Goal: Transaction & Acquisition: Obtain resource

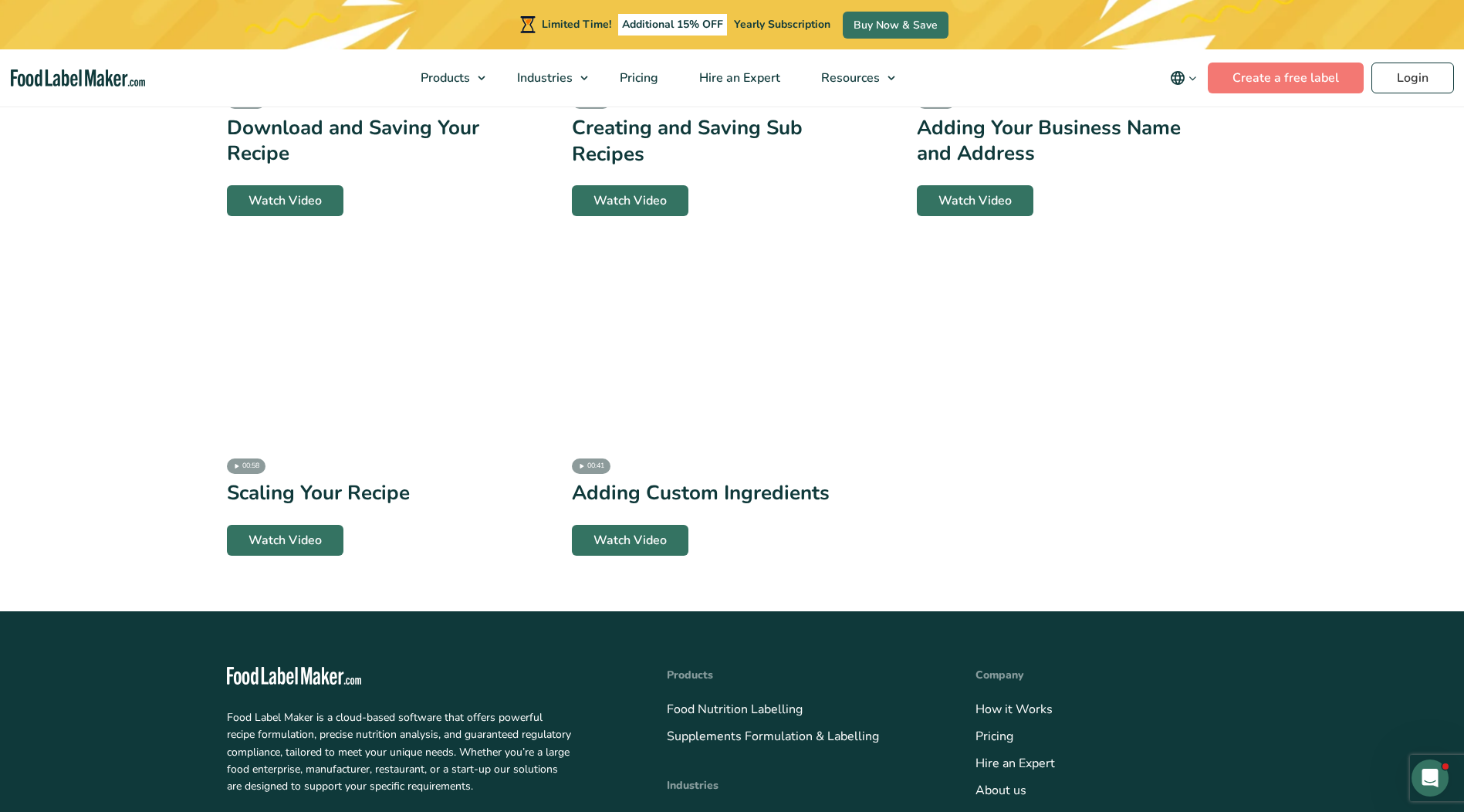
scroll to position [3318, 0]
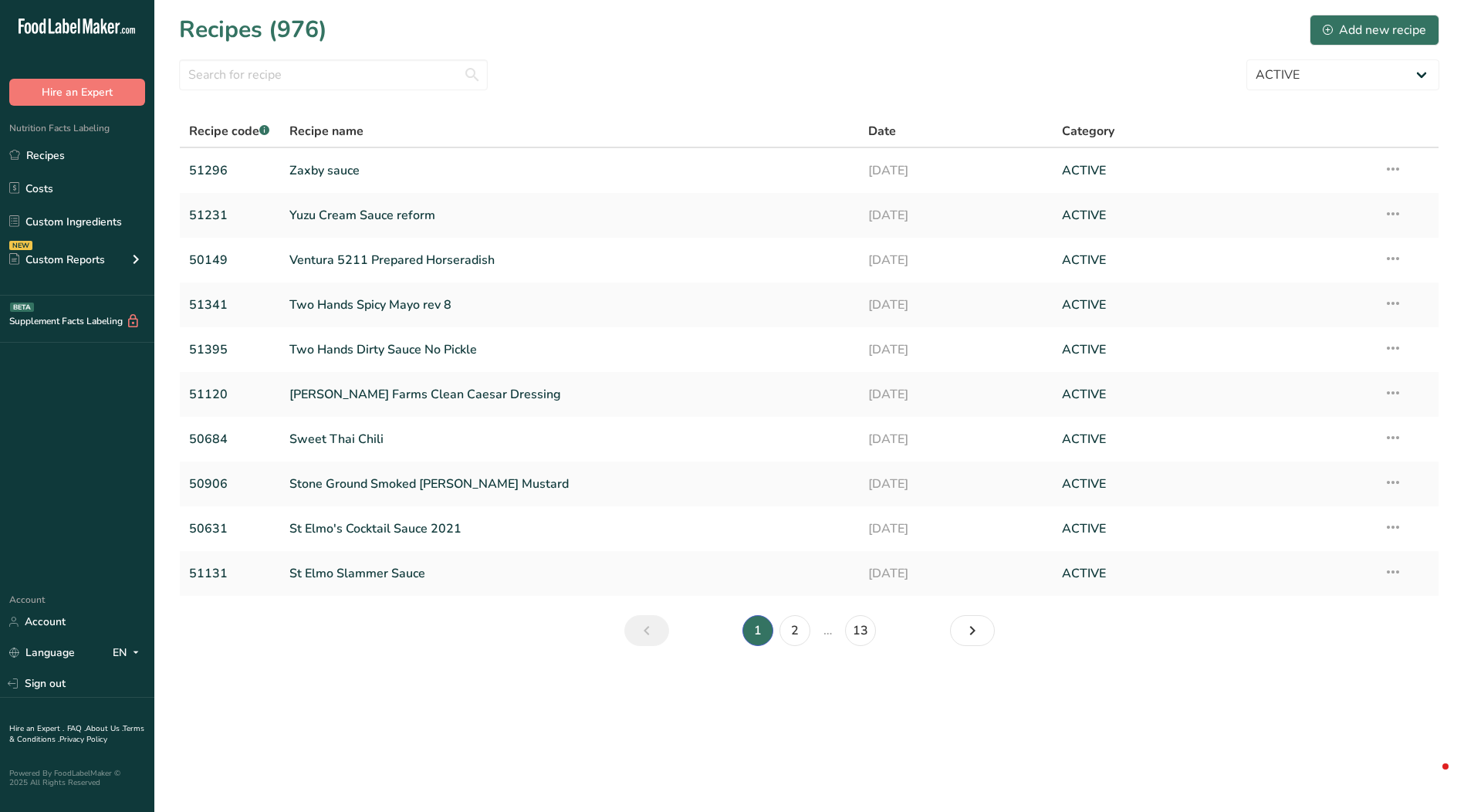
select select "2573"
click at [331, 172] on link "Zaxby sauce" at bounding box center [571, 170] width 562 height 33
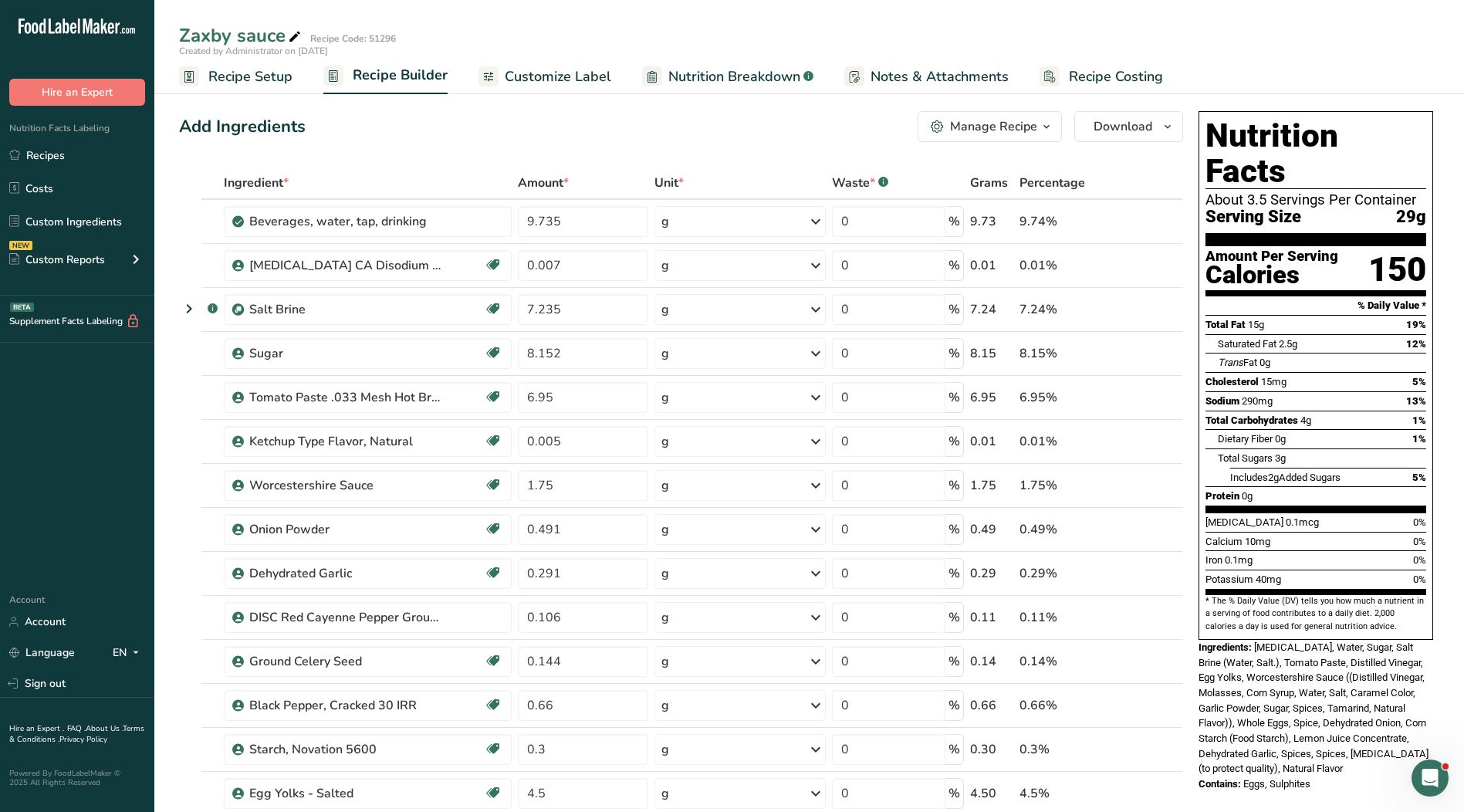
click at [1050, 128] on icon "button" at bounding box center [1046, 127] width 13 height 19
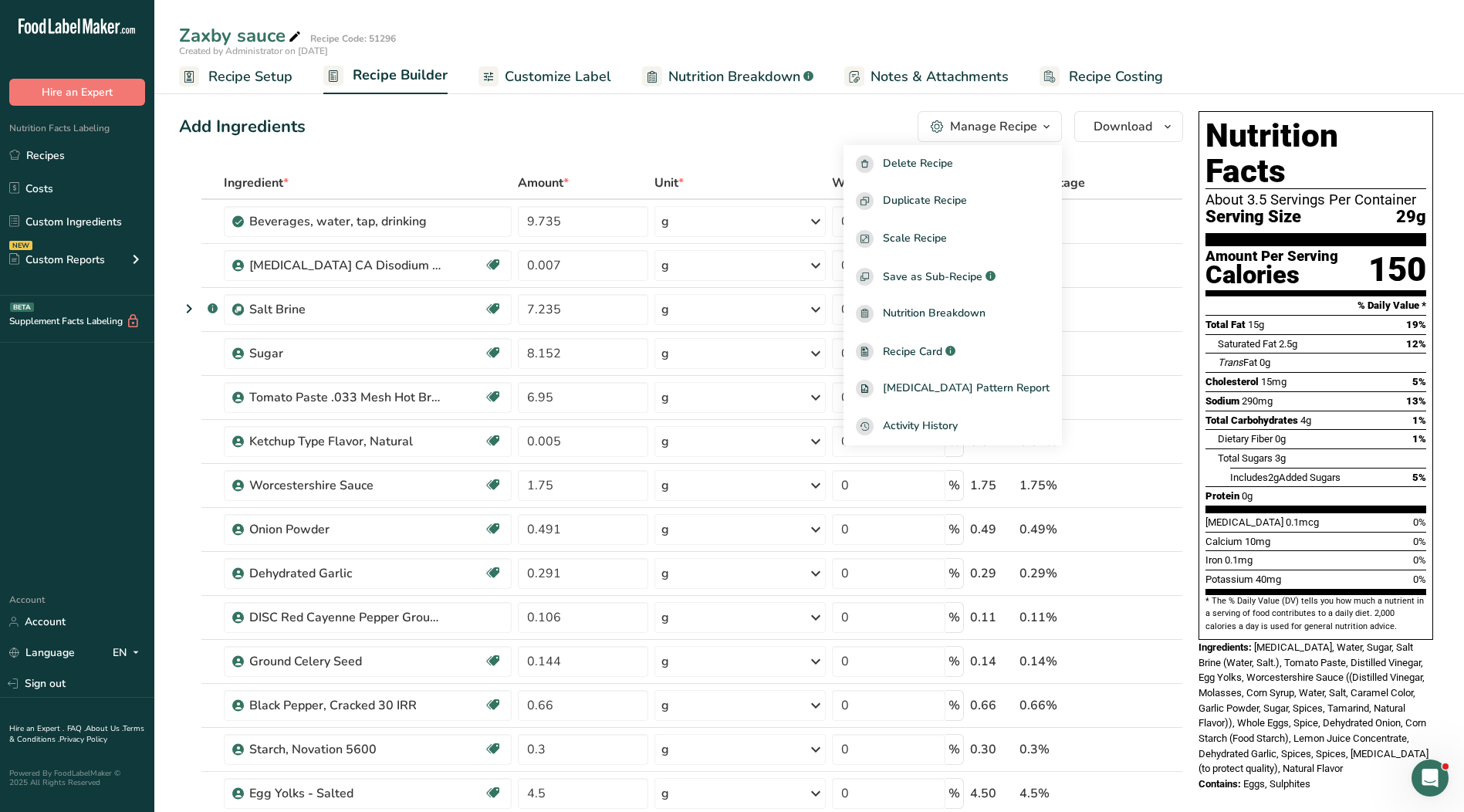
click at [554, 67] on span "Customize Label" at bounding box center [558, 77] width 107 height 21
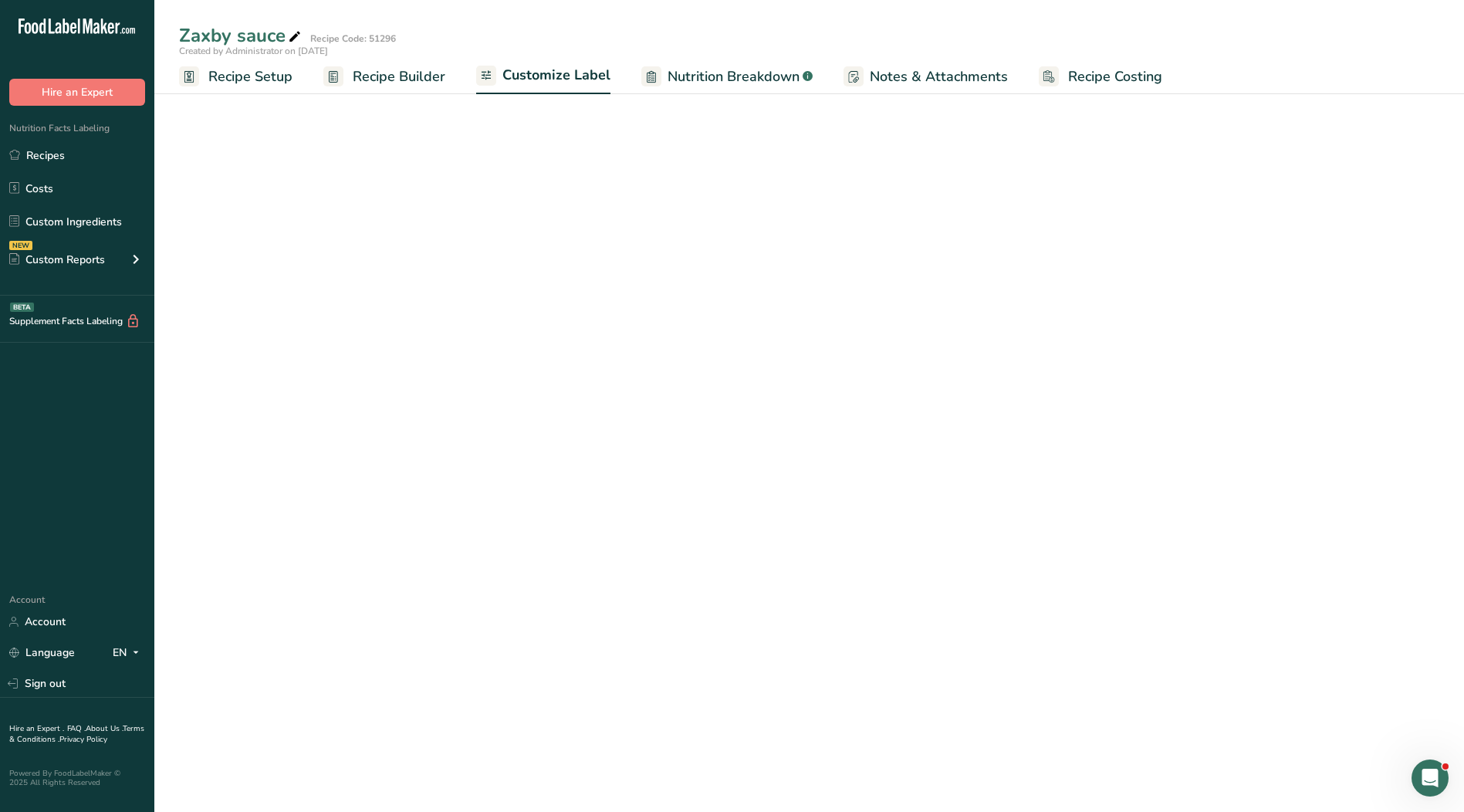
click at [719, 87] on link "Nutrition Breakdown .a-a{fill:#347362;}.b-a{fill:#fff;}" at bounding box center [727, 77] width 171 height 35
click at [701, 77] on span "Nutrition Breakdown" at bounding box center [733, 77] width 132 height 21
click at [400, 77] on span "Recipe Builder" at bounding box center [399, 77] width 93 height 21
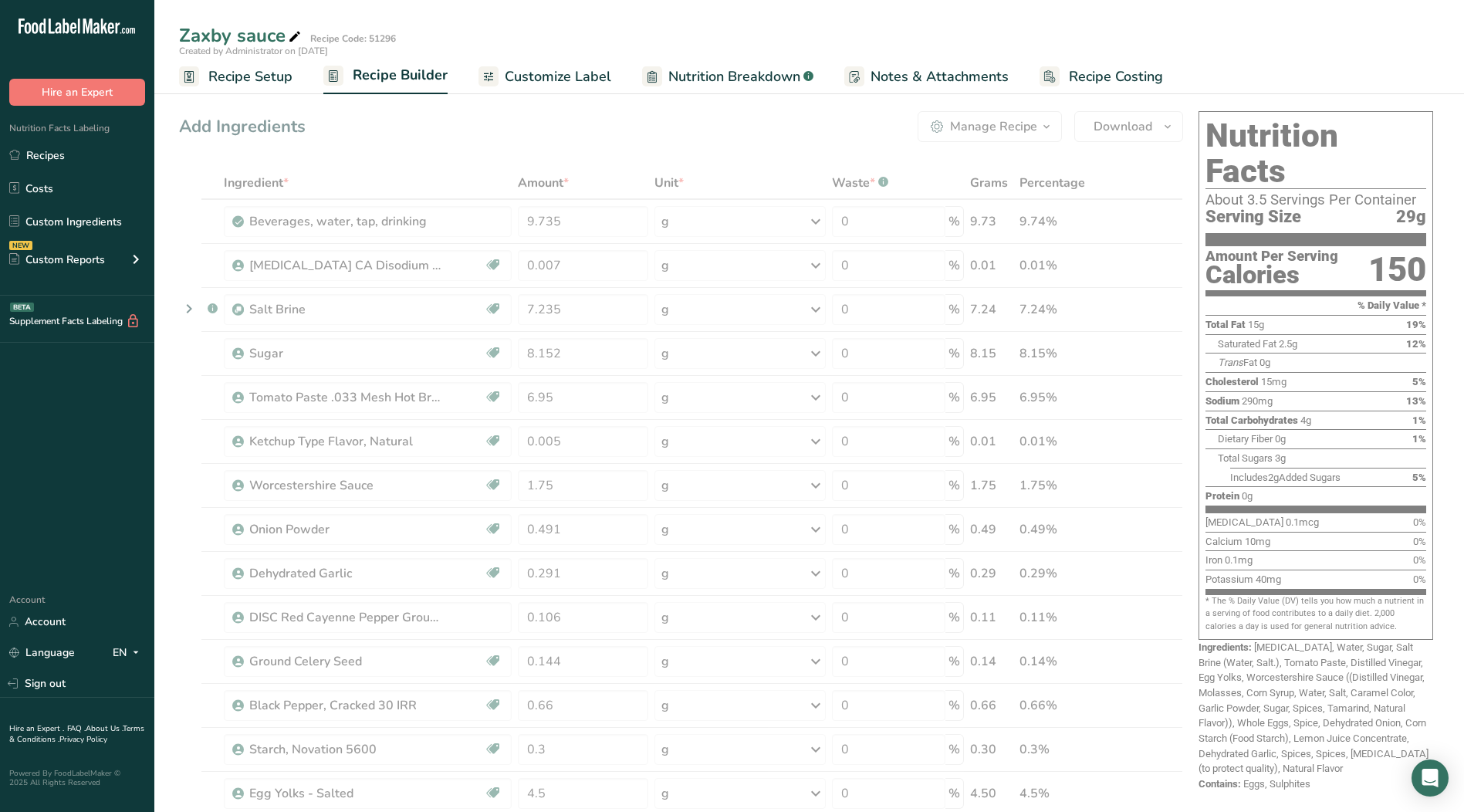
click at [553, 76] on span "Customize Label" at bounding box center [558, 77] width 107 height 21
click at [510, 73] on span "Customize Label" at bounding box center [558, 77] width 107 height 21
click at [506, 76] on span "Customize Label" at bounding box center [558, 77] width 107 height 21
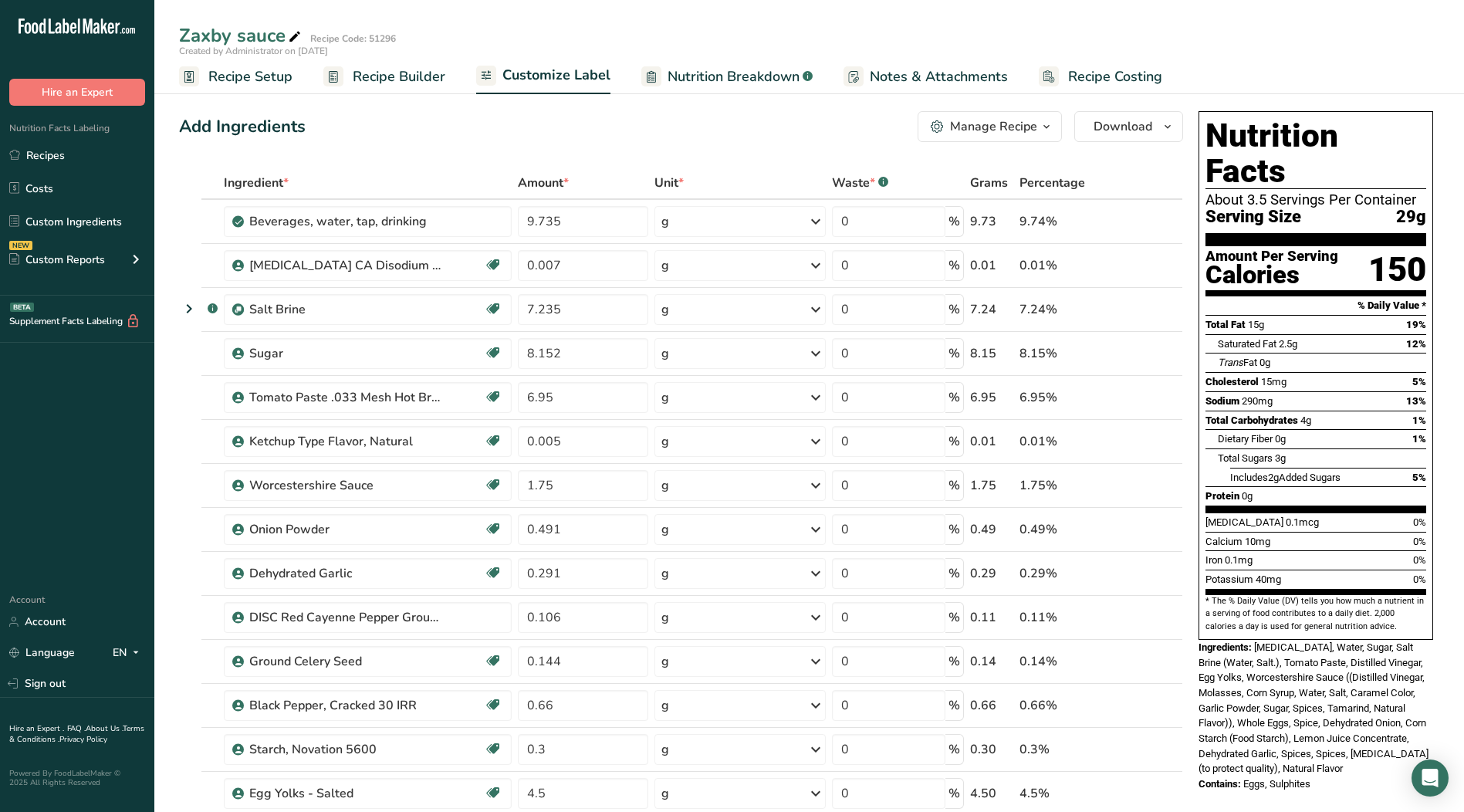
click at [526, 86] on link "Customize Label" at bounding box center [542, 77] width 134 height 37
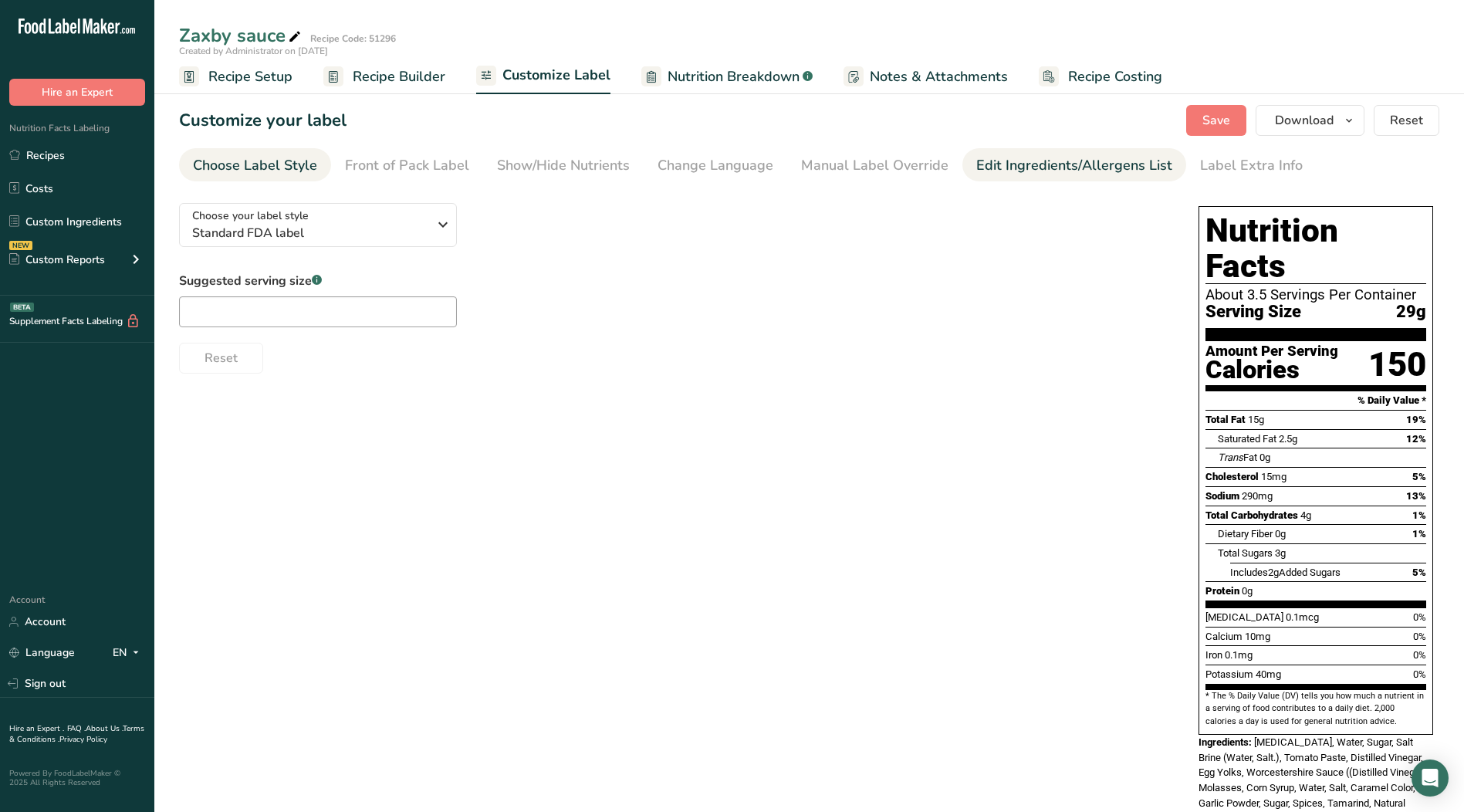
click at [1068, 169] on div "Edit Ingredients/Allergens List" at bounding box center [1074, 165] width 196 height 21
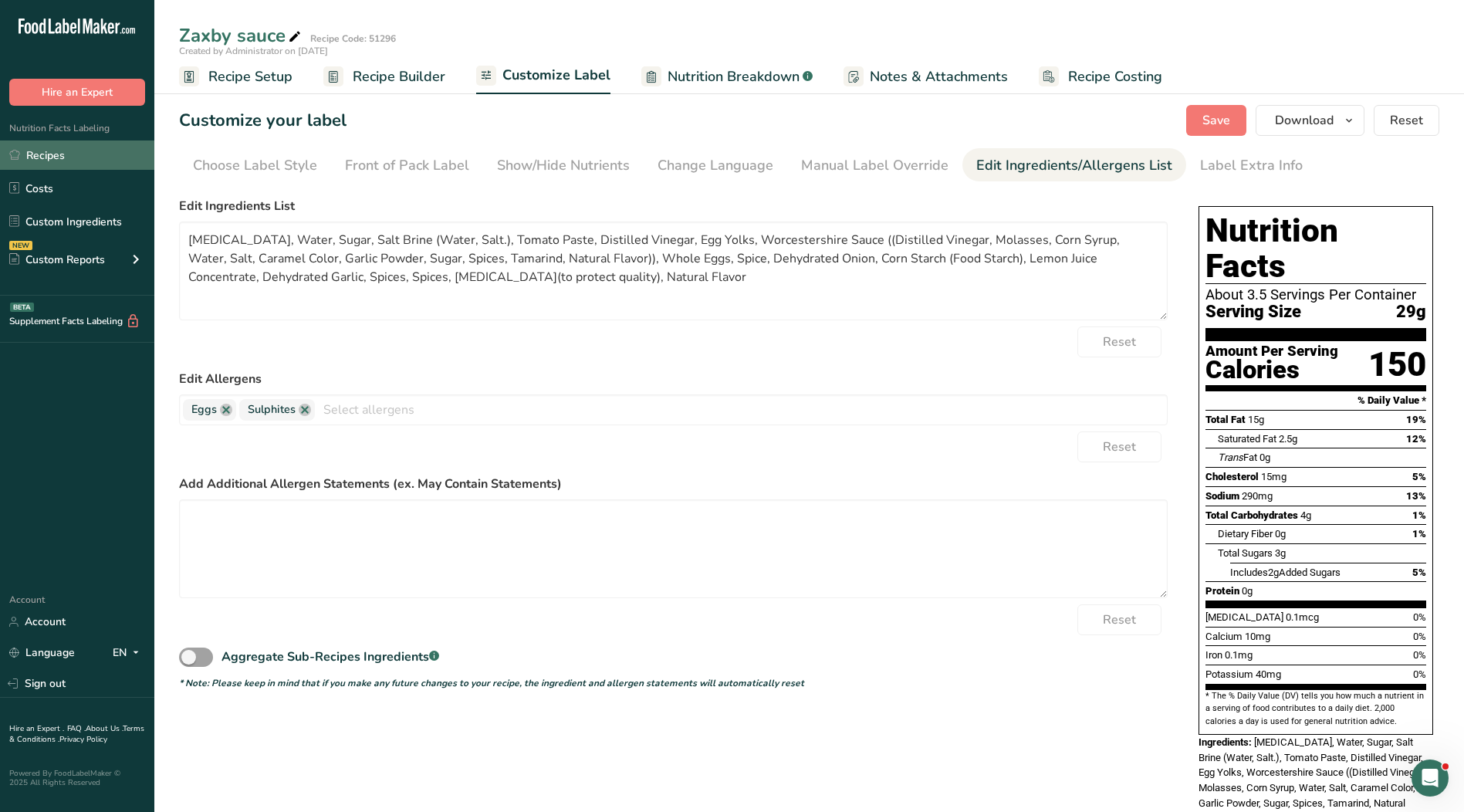
click at [76, 164] on link "Recipes" at bounding box center [77, 155] width 154 height 29
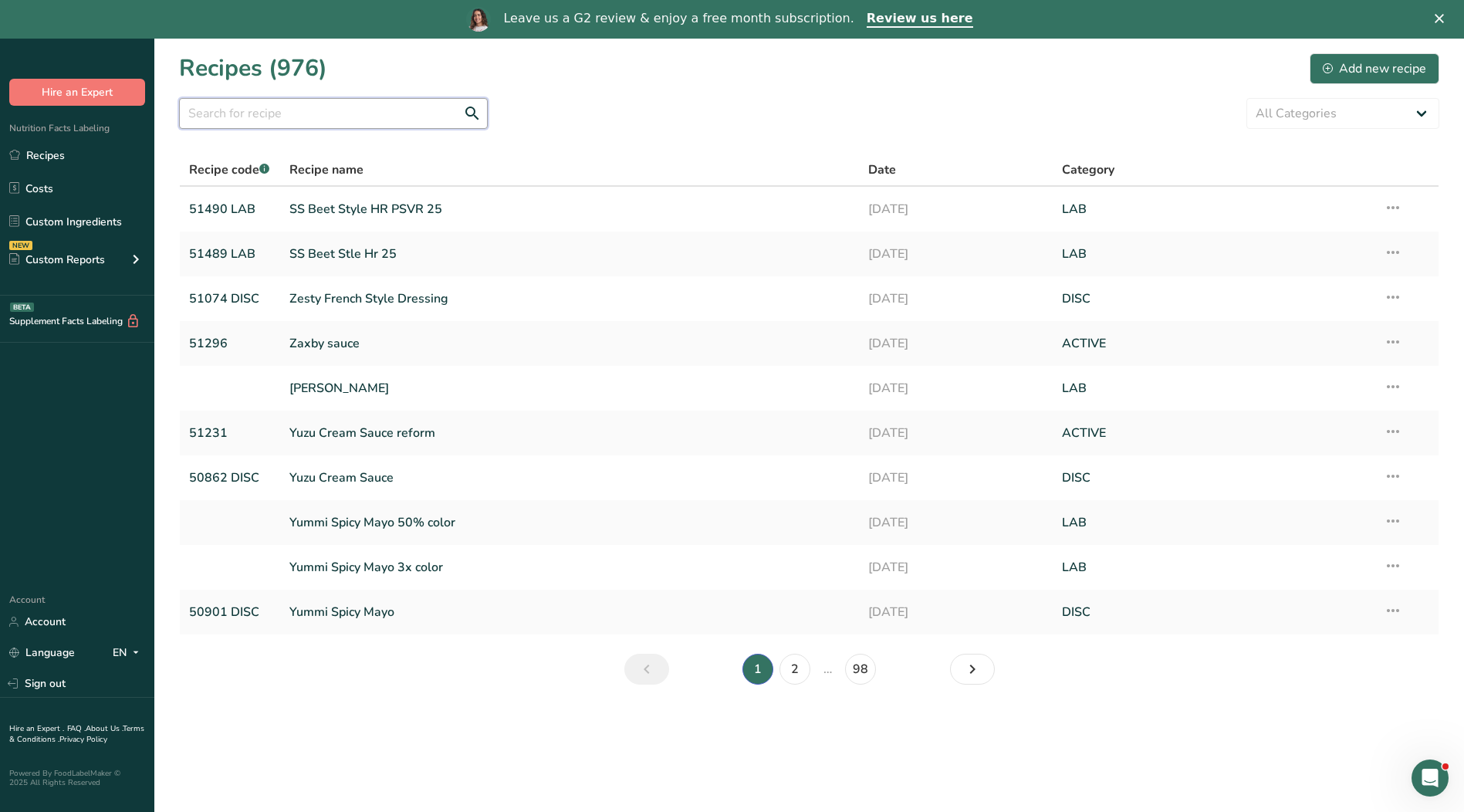
click at [312, 124] on input "text" at bounding box center [333, 114] width 309 height 31
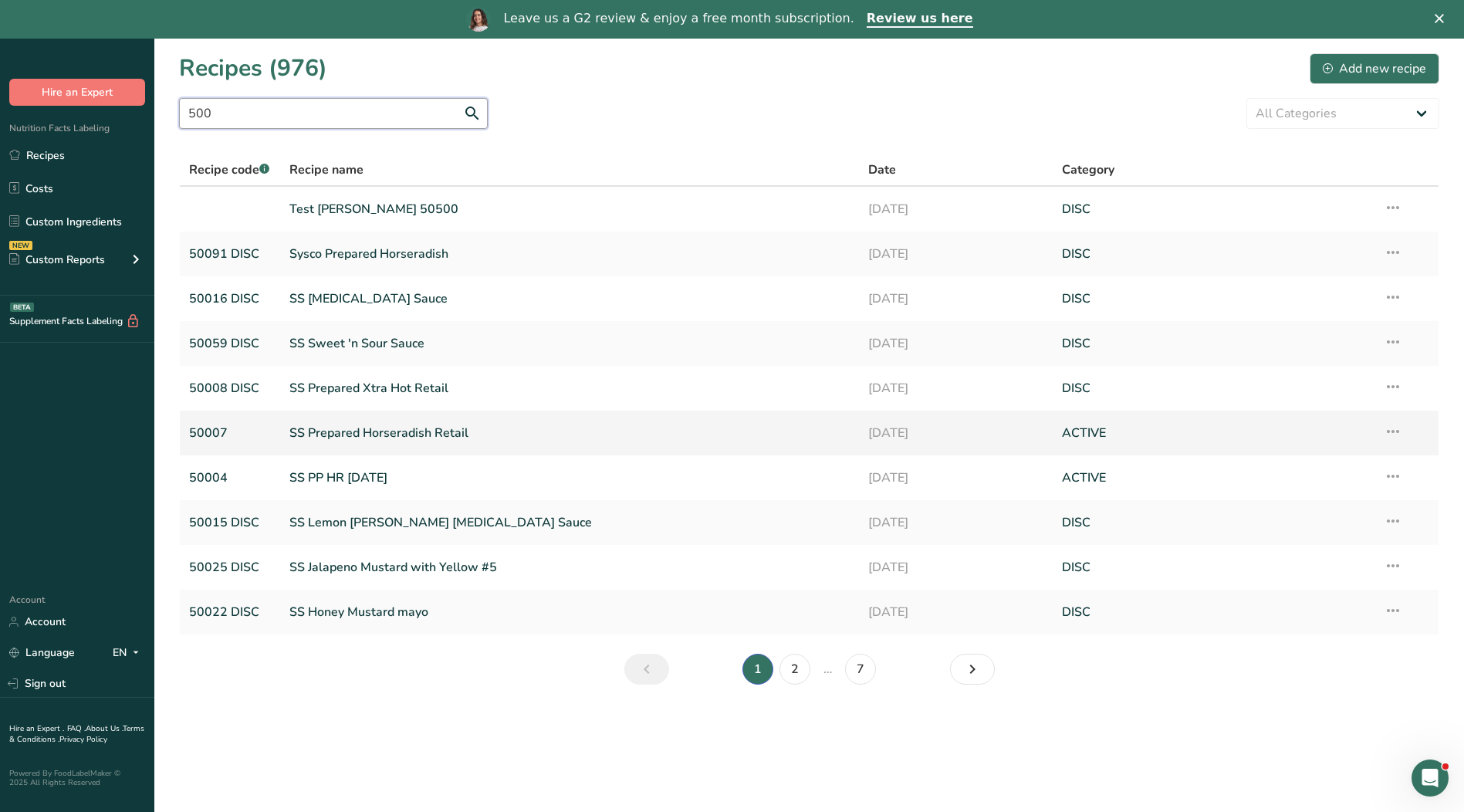
type input "500"
click at [347, 432] on link "SS Prepared Horseradish Retail" at bounding box center [571, 433] width 562 height 33
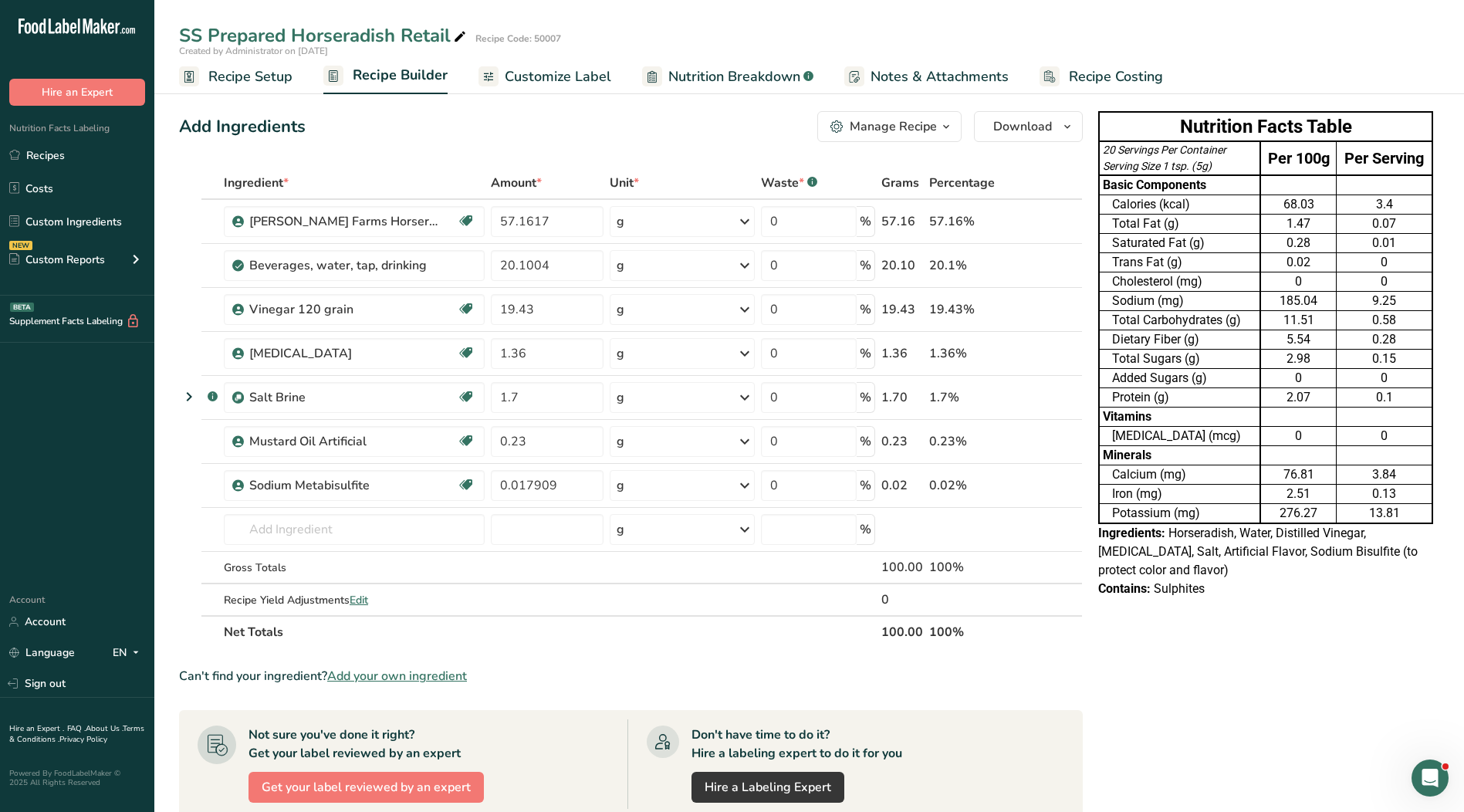
click at [524, 73] on span "Customize Label" at bounding box center [558, 77] width 107 height 21
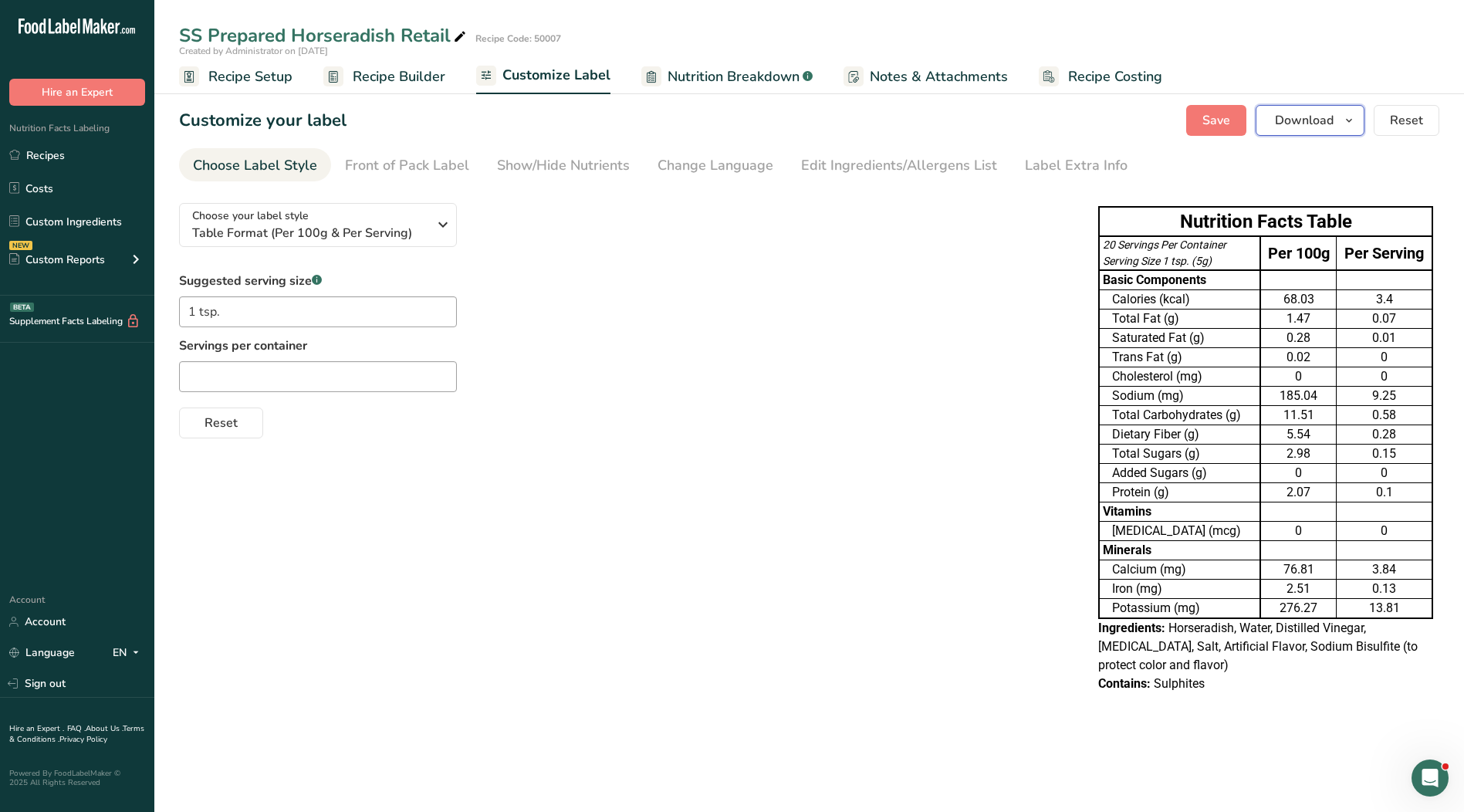
click at [1328, 119] on span "Download" at bounding box center [1304, 120] width 58 height 18
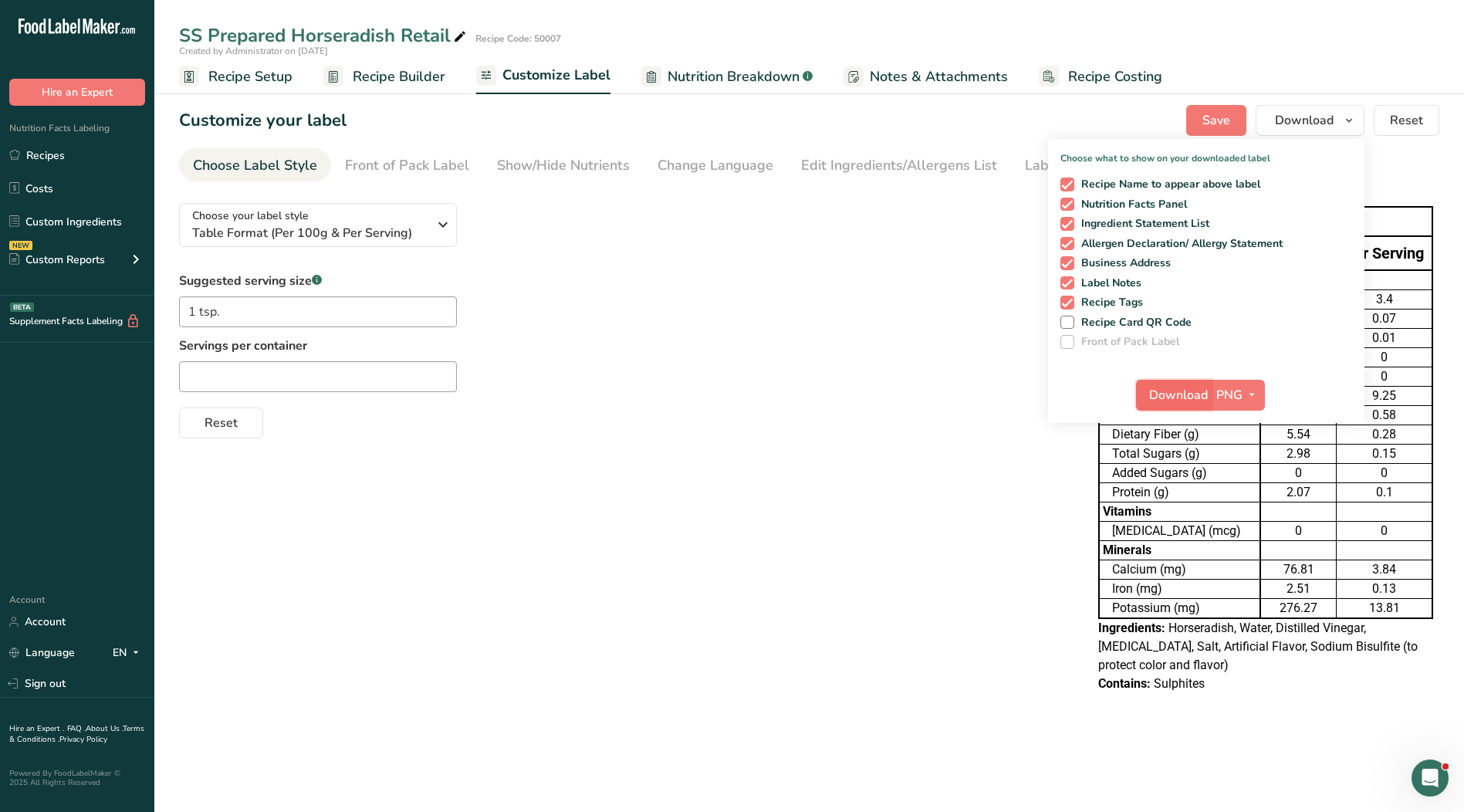
click at [1170, 396] on span "Download" at bounding box center [1179, 395] width 58 height 18
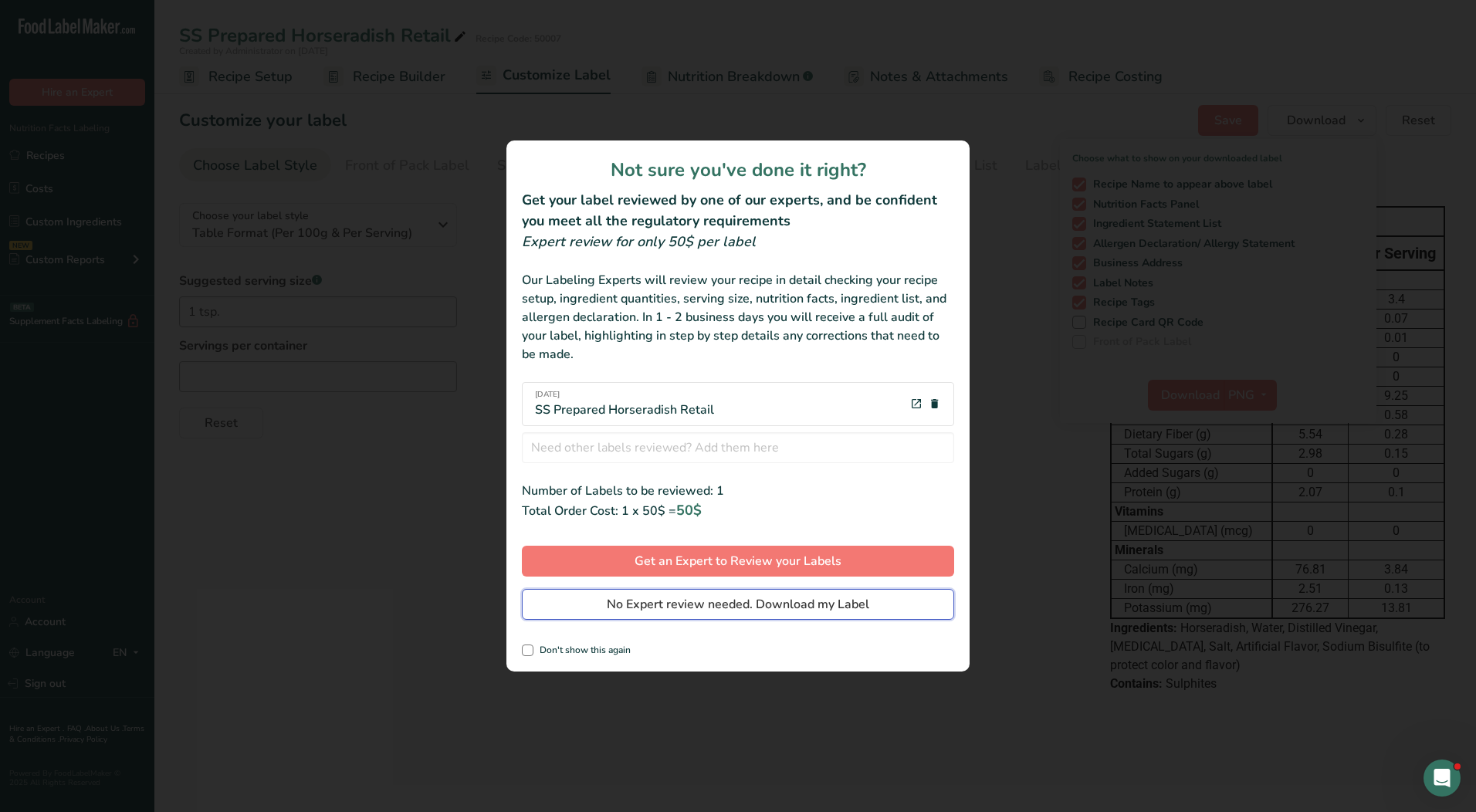
click at [662, 612] on span "No Expert review needed. Download my Label" at bounding box center [738, 604] width 263 height 18
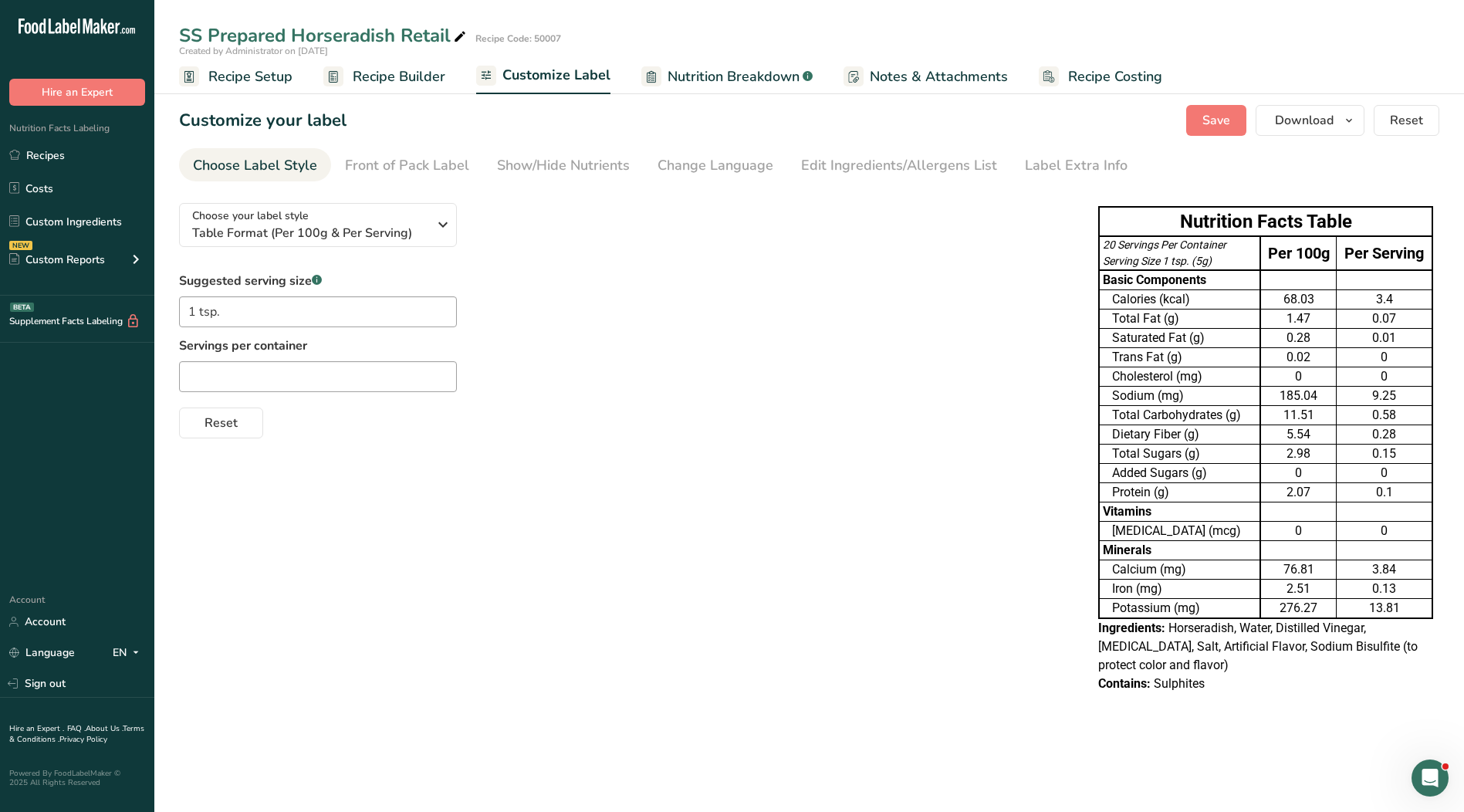
click at [892, 420] on div "Reset" at bounding box center [623, 419] width 889 height 37
click at [79, 219] on link "Custom Ingredients" at bounding box center [77, 221] width 154 height 29
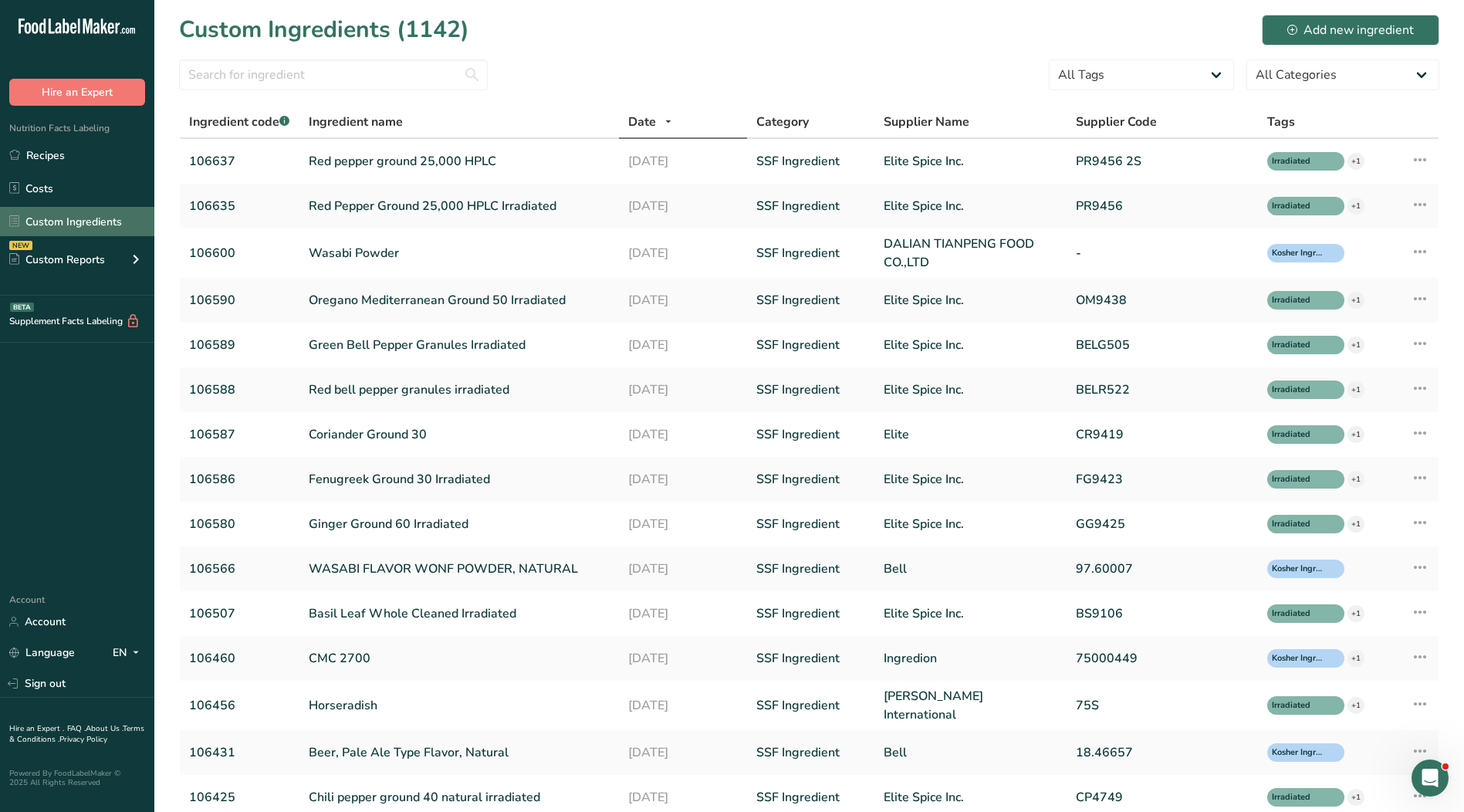
click at [48, 218] on link "Custom Ingredients" at bounding box center [77, 221] width 154 height 29
click at [1271, 74] on select "All Categories [DEMOGRAPHIC_DATA]/[US_STATE][DEMOGRAPHIC_DATA] Foods Baby Foods…" at bounding box center [1343, 75] width 193 height 31
select select "0"
click at [1246, 59] on select "All Categories [DEMOGRAPHIC_DATA]/[US_STATE][DEMOGRAPHIC_DATA] Foods Baby Foods…" at bounding box center [1343, 75] width 193 height 31
